Goal: Check status: Check status

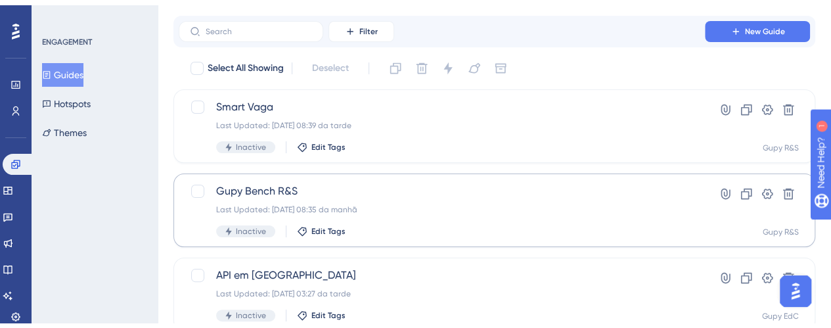
scroll to position [66, 0]
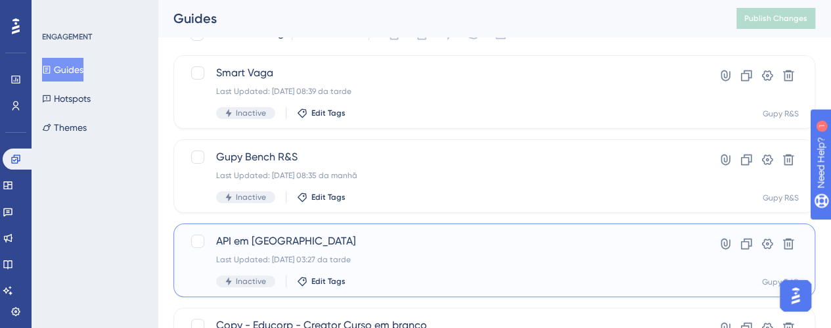
click at [252, 239] on span "API em [GEOGRAPHIC_DATA]" at bounding box center [441, 241] width 451 height 16
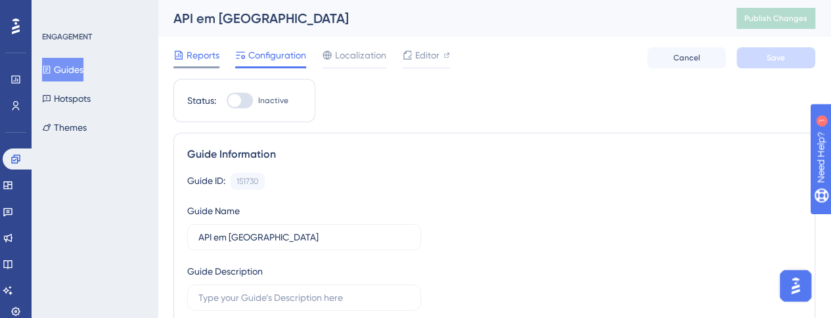
click at [206, 50] on span "Reports" at bounding box center [202, 55] width 33 height 16
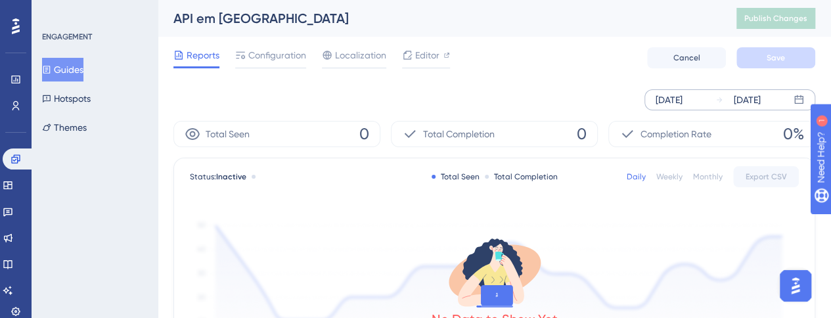
click at [682, 92] on div "[DATE]" at bounding box center [668, 100] width 27 height 16
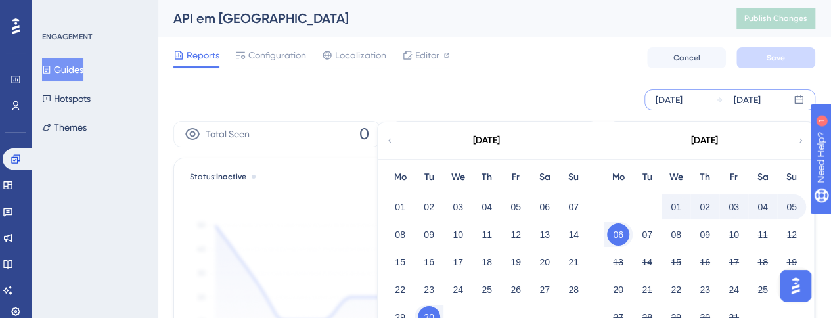
click at [386, 198] on div "01 02 03 04 05 06 07" at bounding box center [486, 206] width 202 height 28
click at [404, 201] on button "01" at bounding box center [400, 207] width 22 height 22
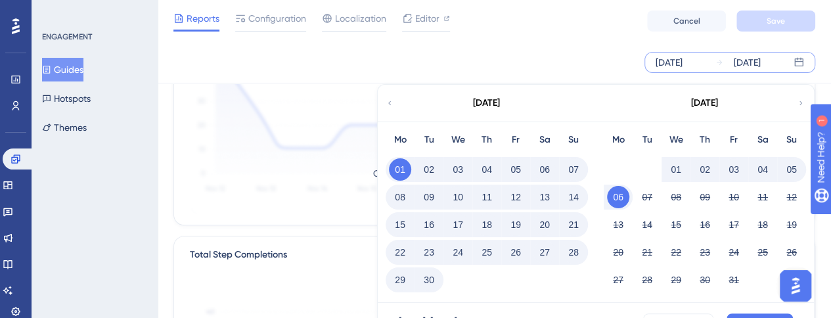
scroll to position [197, 0]
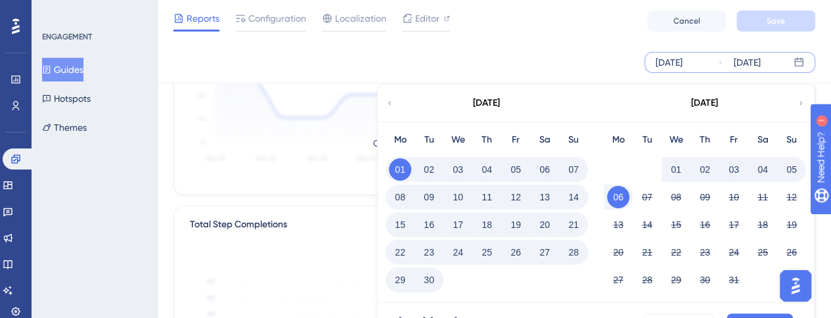
click at [747, 311] on div "[DATE] - [DATE] Cancel Apply" at bounding box center [596, 324] width 436 height 42
click at [752, 312] on div "[DATE] - [DATE] Cancel Apply" at bounding box center [596, 324] width 436 height 42
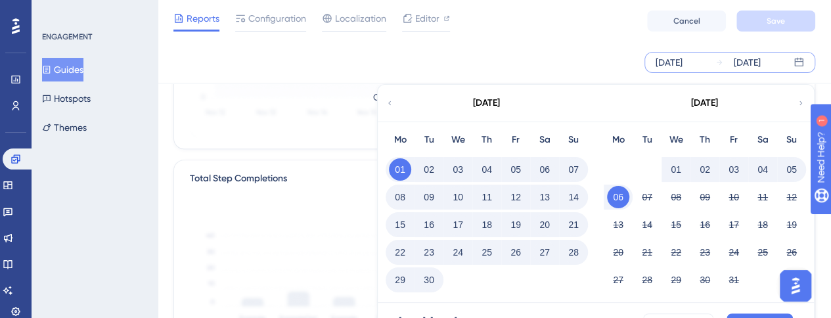
scroll to position [263, 0]
click at [768, 316] on button "Apply" at bounding box center [759, 323] width 66 height 21
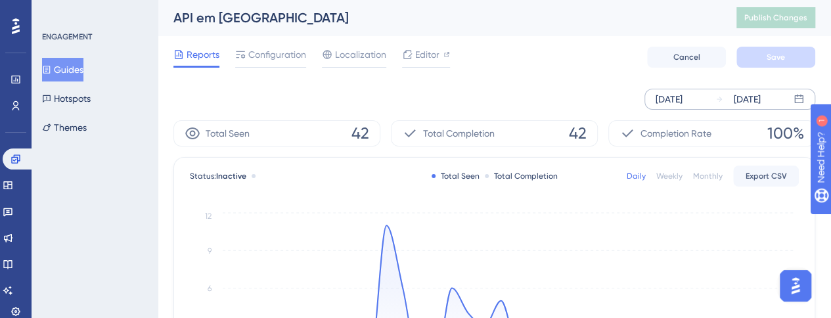
scroll to position [0, 0]
drag, startPoint x: 495, startPoint y: 133, endPoint x: 667, endPoint y: 133, distance: 172.0
click at [609, 132] on div "Total Seen 42 Total Completion 42 Completion Rate 100%" at bounding box center [494, 134] width 642 height 26
drag, startPoint x: 671, startPoint y: 133, endPoint x: 686, endPoint y: 135, distance: 15.2
click at [672, 133] on span "Completion Rate" at bounding box center [675, 134] width 71 height 16
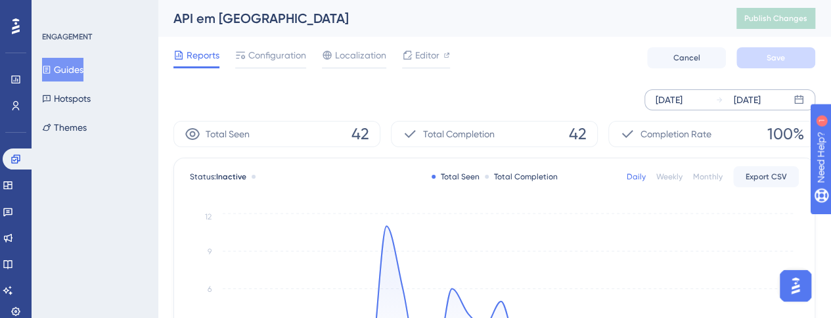
click at [791, 136] on span "100%" at bounding box center [785, 133] width 37 height 21
click at [565, 135] on div "Total Completion 42" at bounding box center [494, 134] width 207 height 26
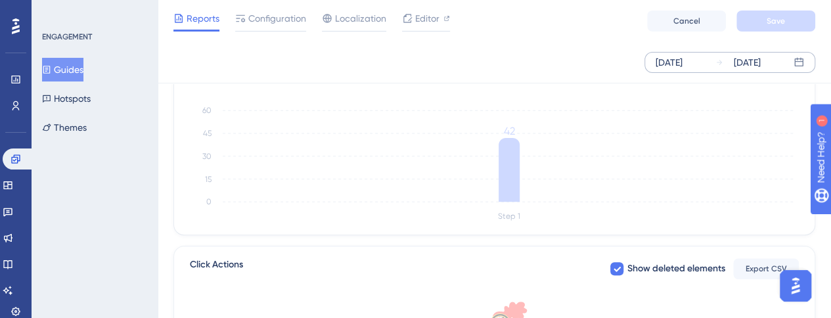
scroll to position [328, 0]
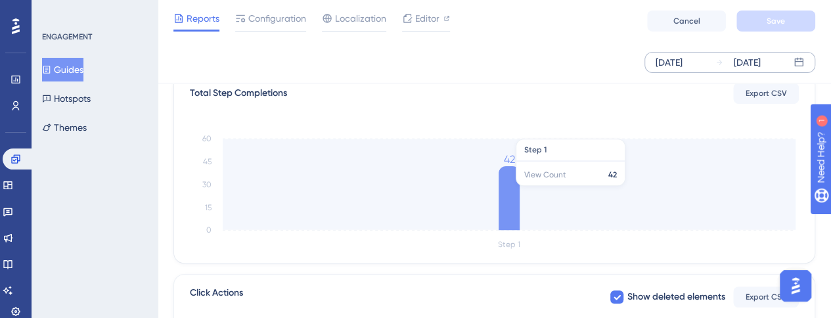
click at [515, 190] on icon at bounding box center [508, 198] width 21 height 64
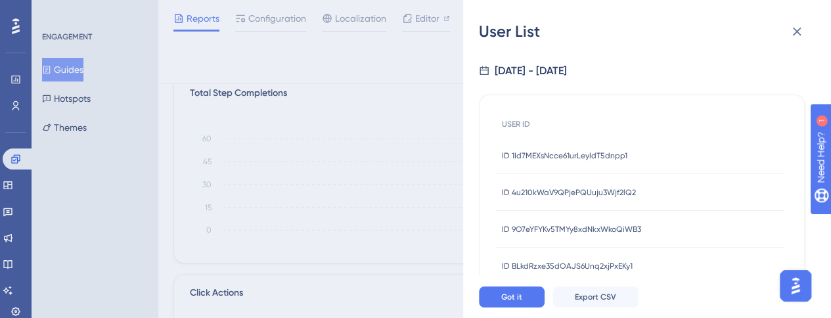
scroll to position [0, 0]
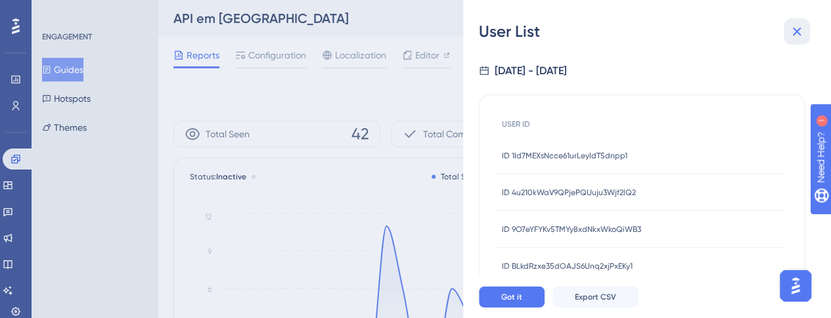
click at [800, 31] on icon at bounding box center [797, 32] width 16 height 16
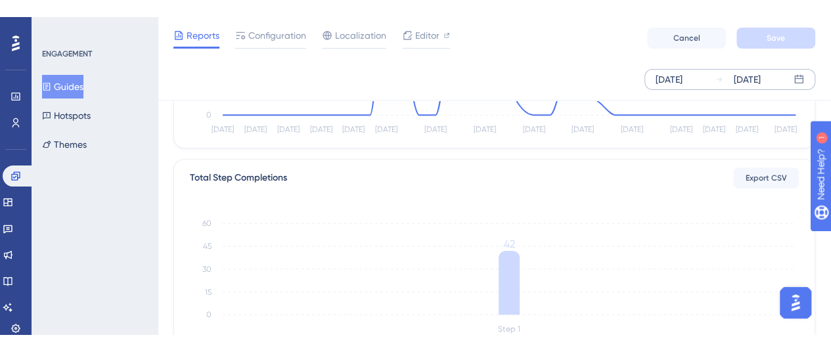
scroll to position [263, 0]
